Goal: Transaction & Acquisition: Purchase product/service

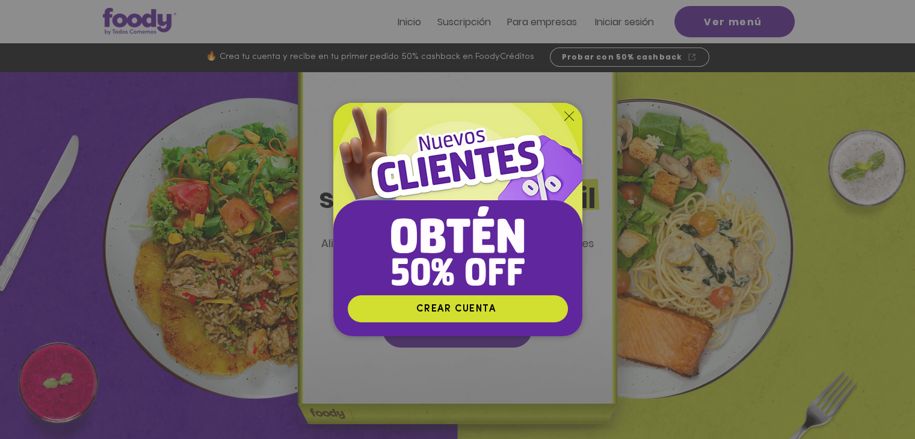
click at [570, 119] on icon "Volver al sitio" at bounding box center [569, 116] width 10 height 10
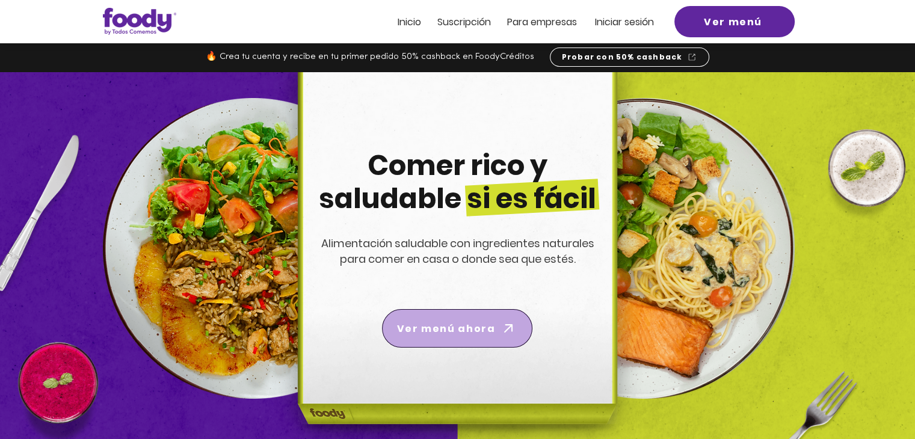
click at [463, 324] on span "Ver menú ahora" at bounding box center [446, 328] width 98 height 15
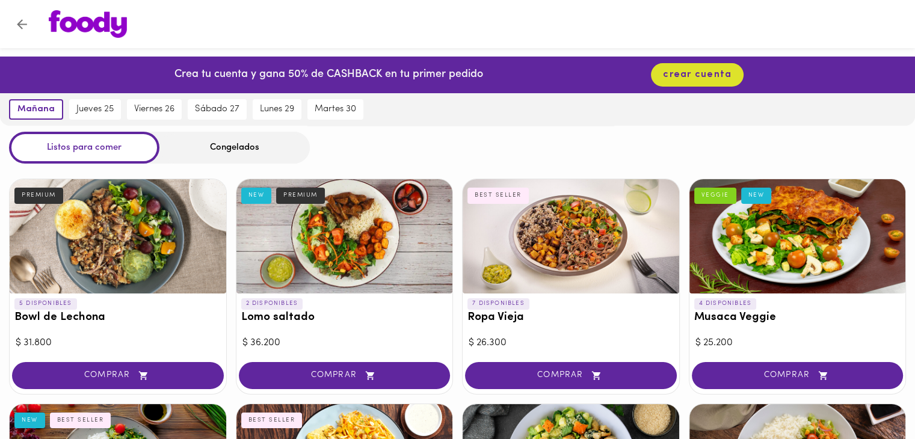
click at [236, 155] on div "Congelados" at bounding box center [234, 148] width 150 height 32
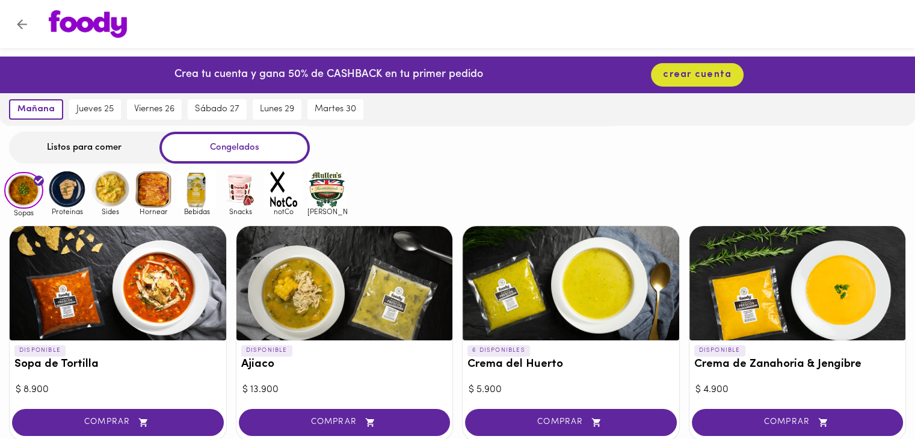
click at [223, 145] on div "Congelados" at bounding box center [234, 148] width 150 height 32
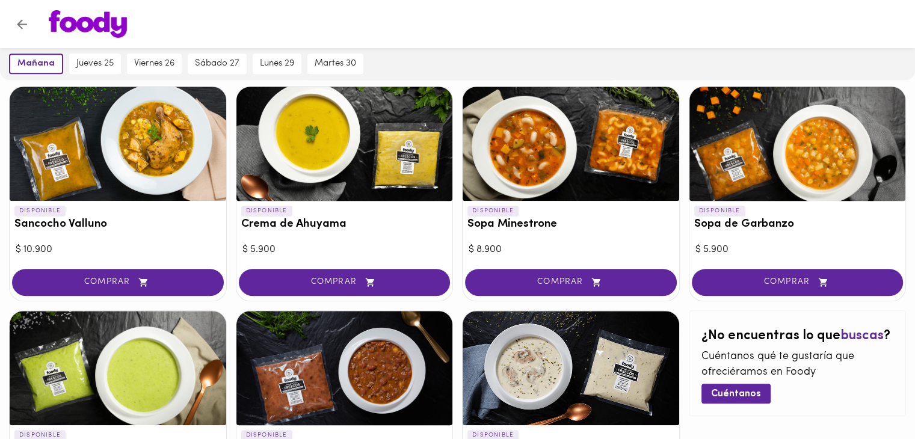
scroll to position [744, 0]
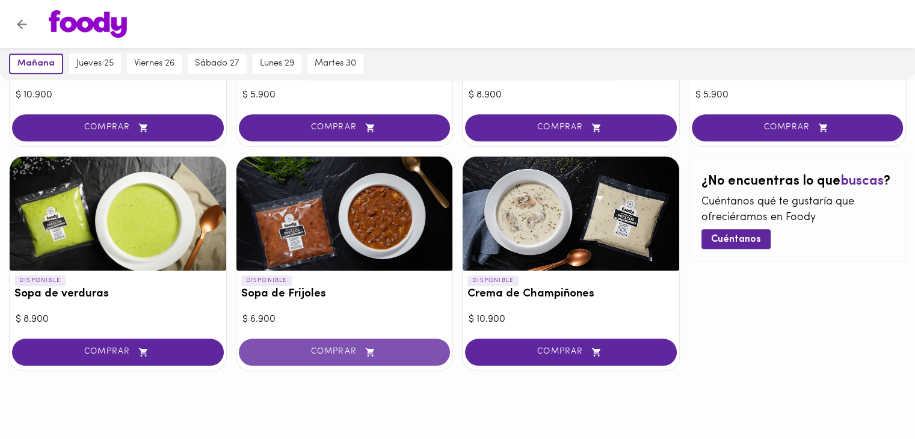
click at [338, 361] on button "COMPRAR" at bounding box center [345, 352] width 212 height 27
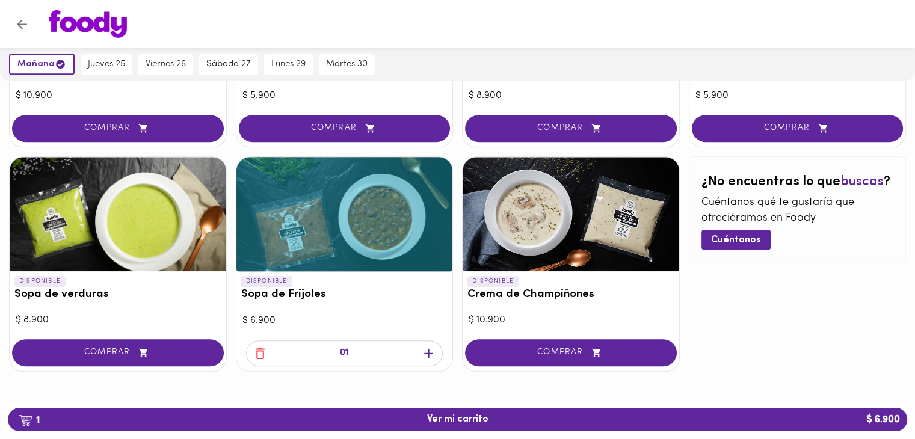
click at [258, 354] on icon "button" at bounding box center [260, 353] width 15 height 15
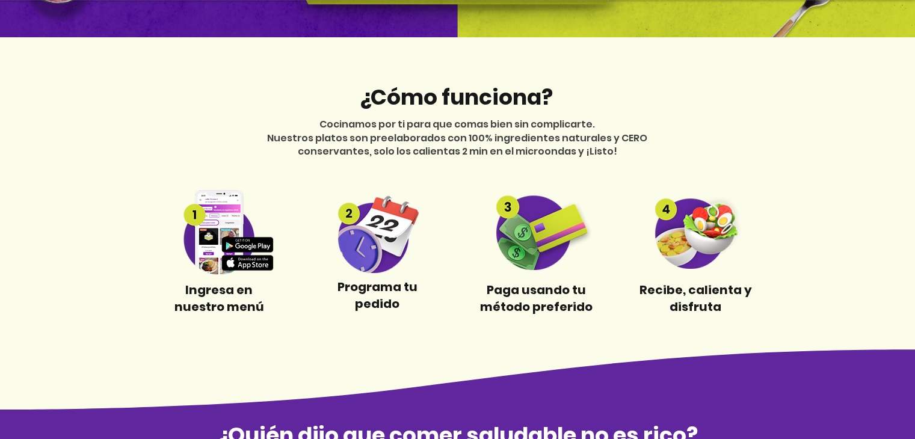
scroll to position [413, 0]
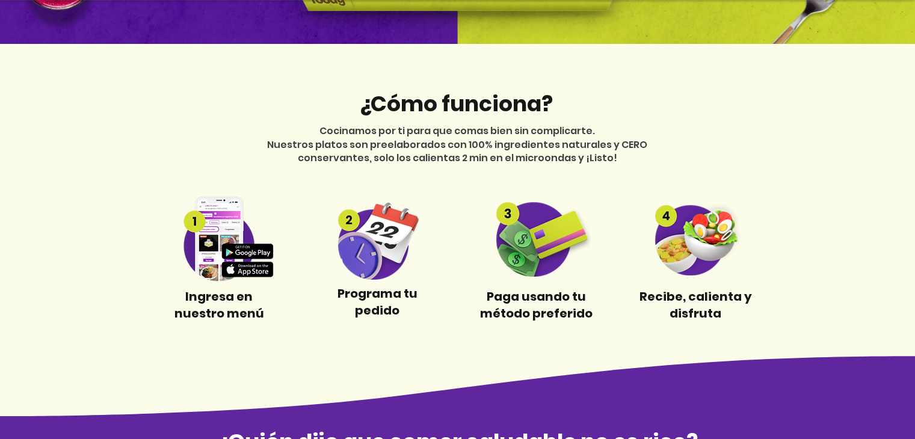
click at [371, 231] on img at bounding box center [377, 239] width 113 height 82
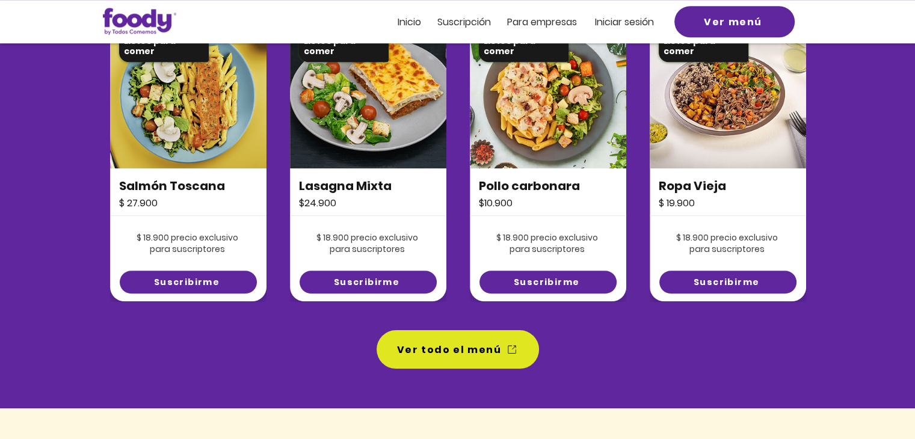
scroll to position [888, 0]
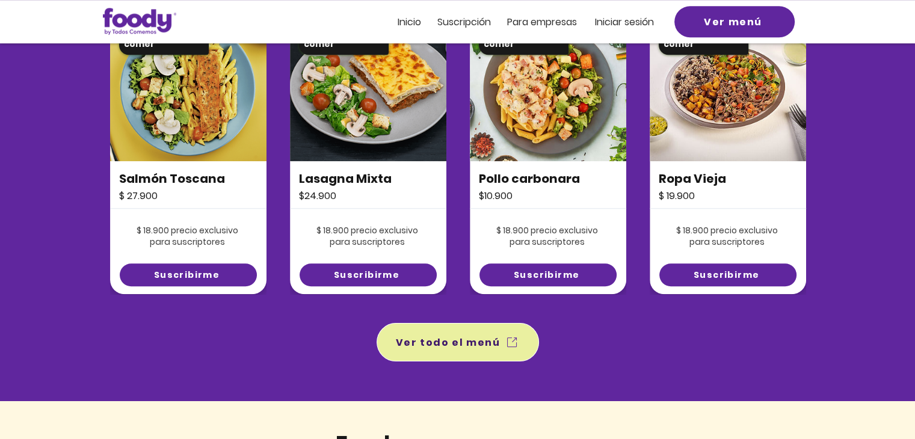
click at [481, 354] on span "Ver todo el menú" at bounding box center [458, 343] width 158 height 34
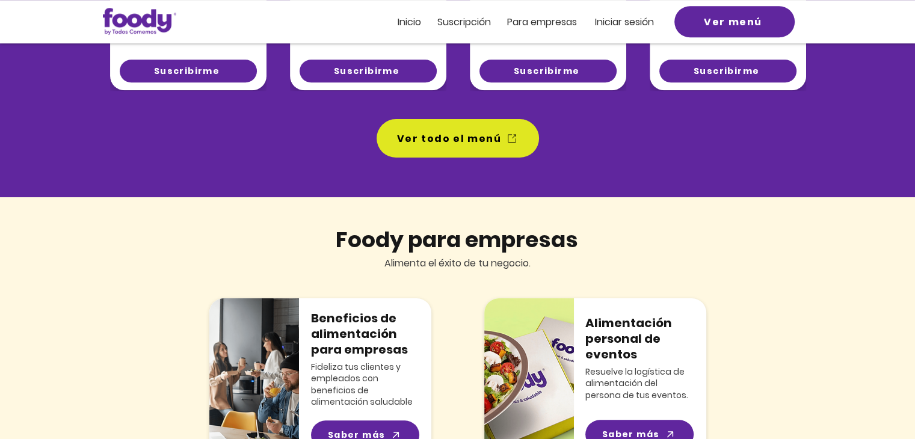
scroll to position [1087, 0]
